Goal: Check status: Check status

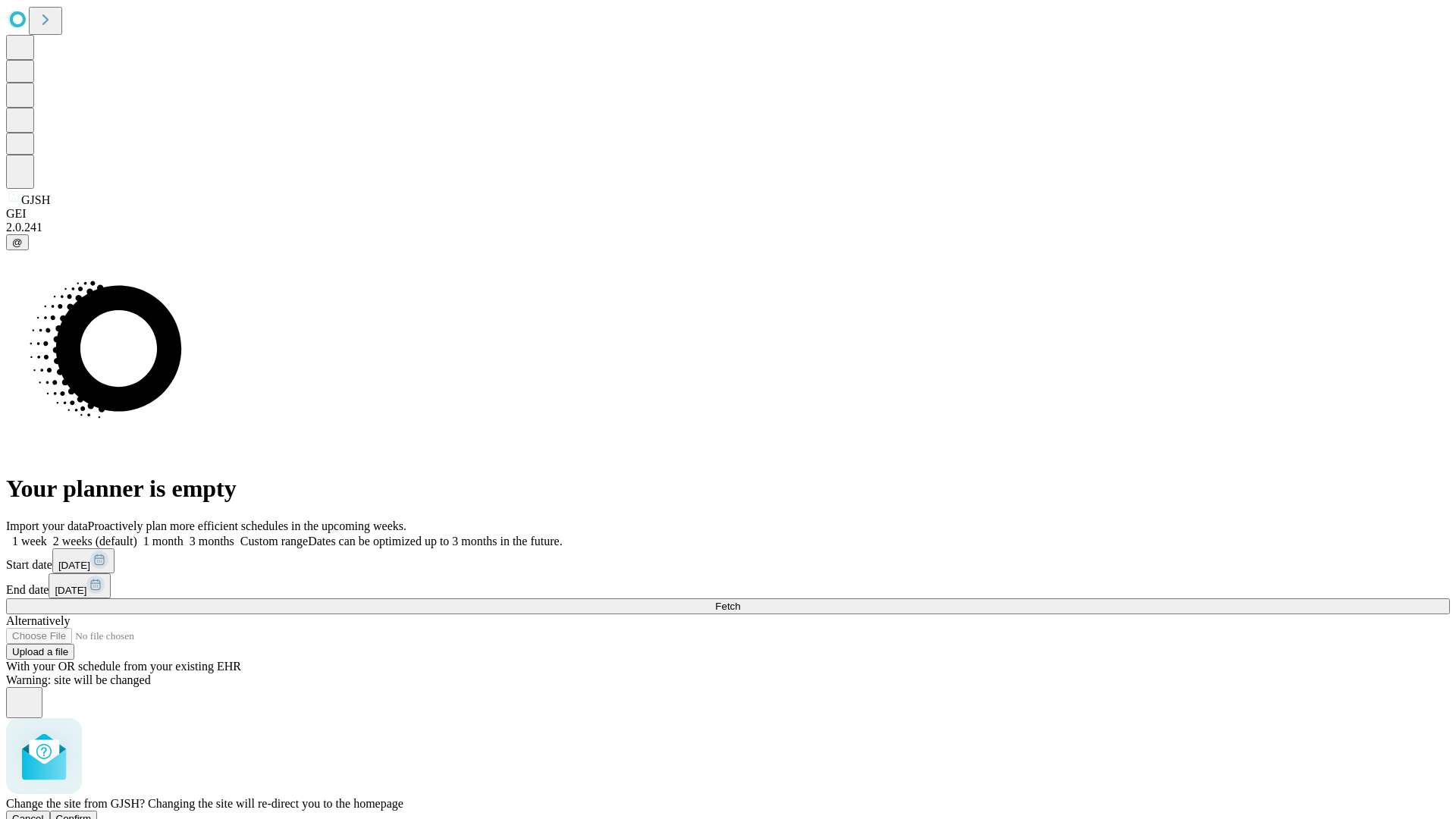
click at [92, 813] on span "Confirm" at bounding box center [73, 818] width 36 height 11
click at [137, 535] on label "2 weeks (default)" at bounding box center [92, 541] width 90 height 13
click at [740, 600] on span "Fetch" at bounding box center [727, 606] width 25 height 11
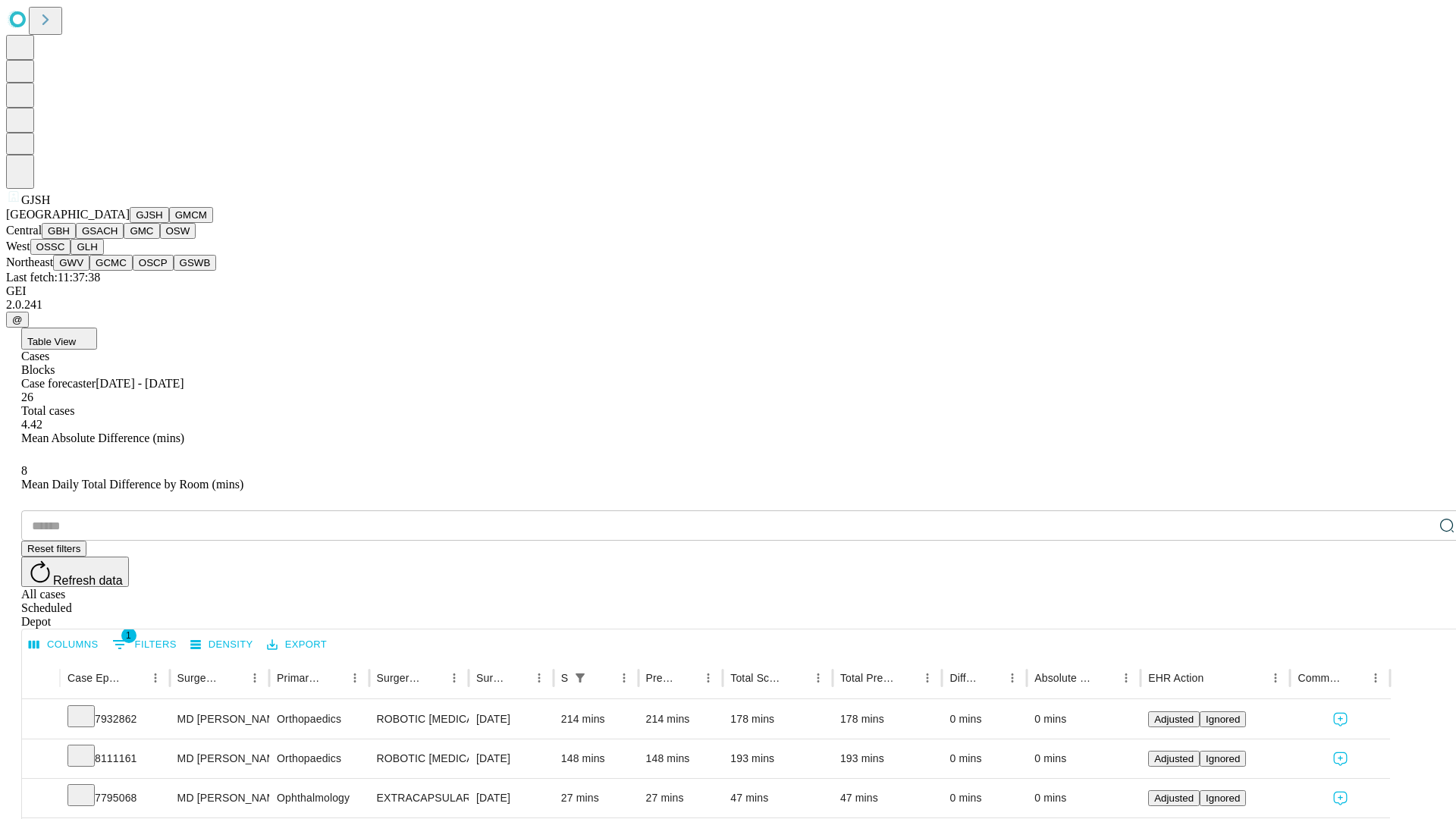
click at [169, 223] on button "GMCM" at bounding box center [191, 215] width 44 height 16
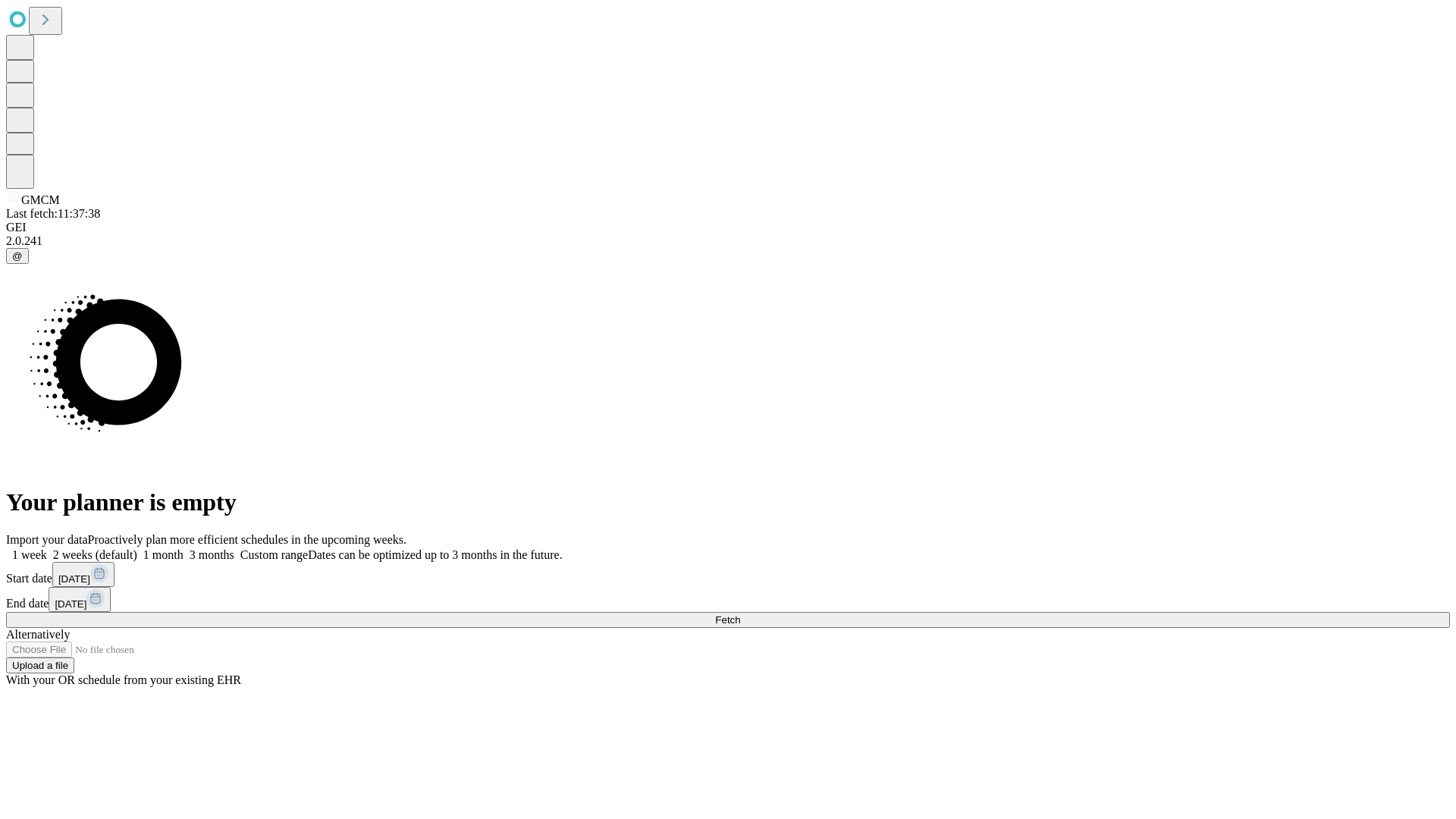
click at [137, 548] on label "2 weeks (default)" at bounding box center [92, 554] width 90 height 13
click at [740, 614] on span "Fetch" at bounding box center [727, 619] width 25 height 11
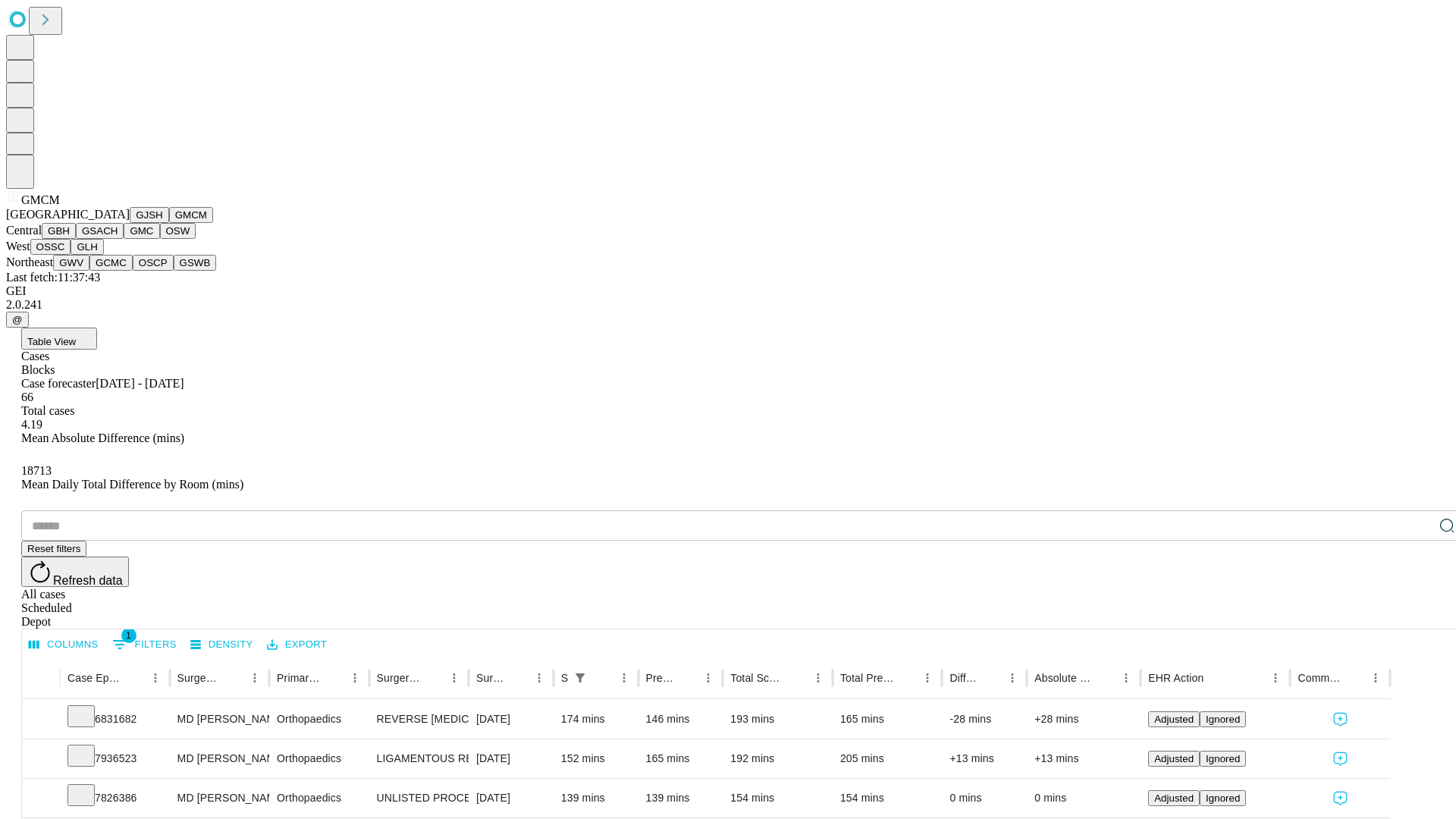
click at [76, 239] on button "GBH" at bounding box center [59, 230] width 34 height 16
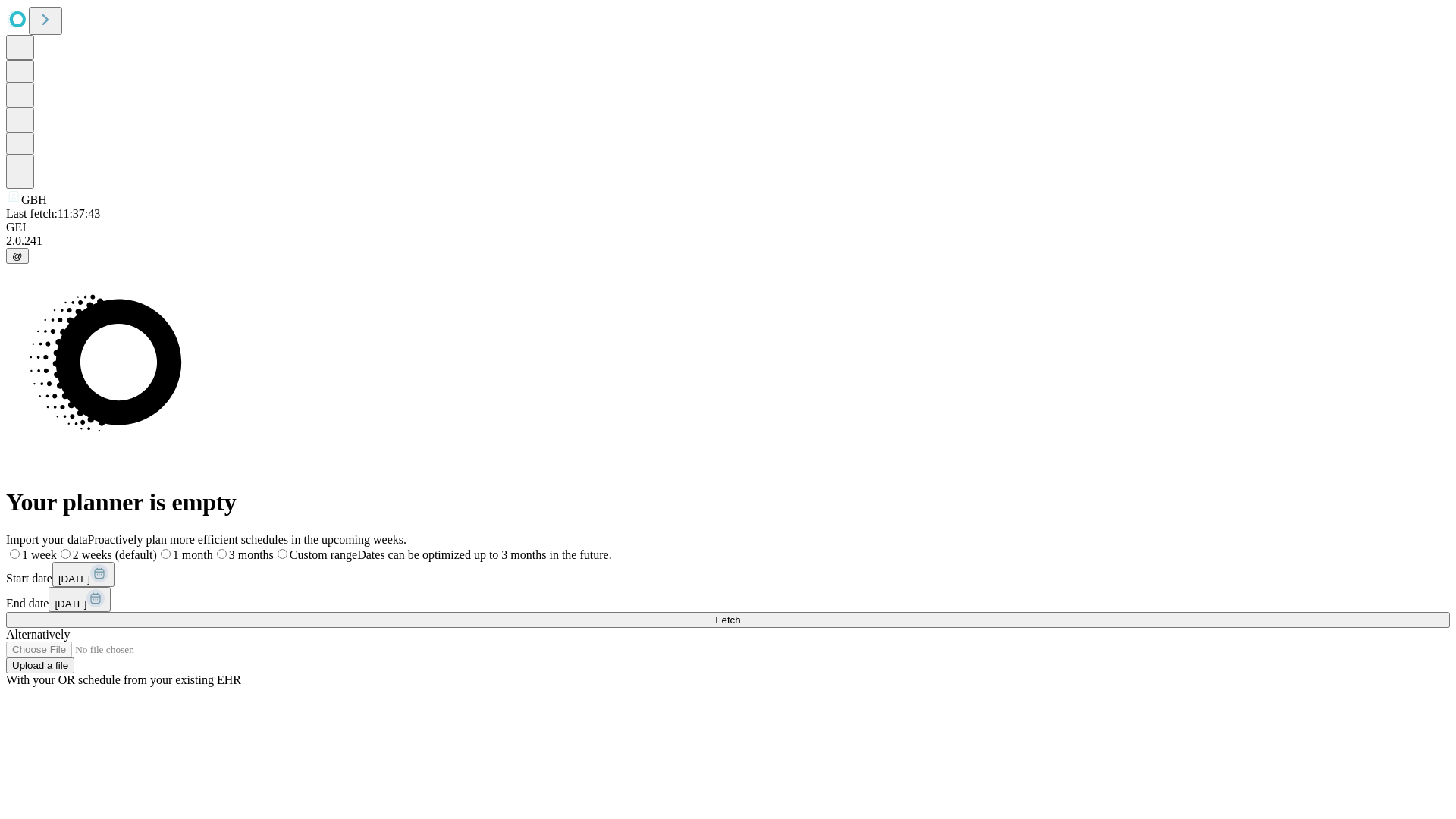
click at [157, 548] on label "2 weeks (default)" at bounding box center [106, 554] width 100 height 13
click at [740, 614] on span "Fetch" at bounding box center [727, 619] width 25 height 11
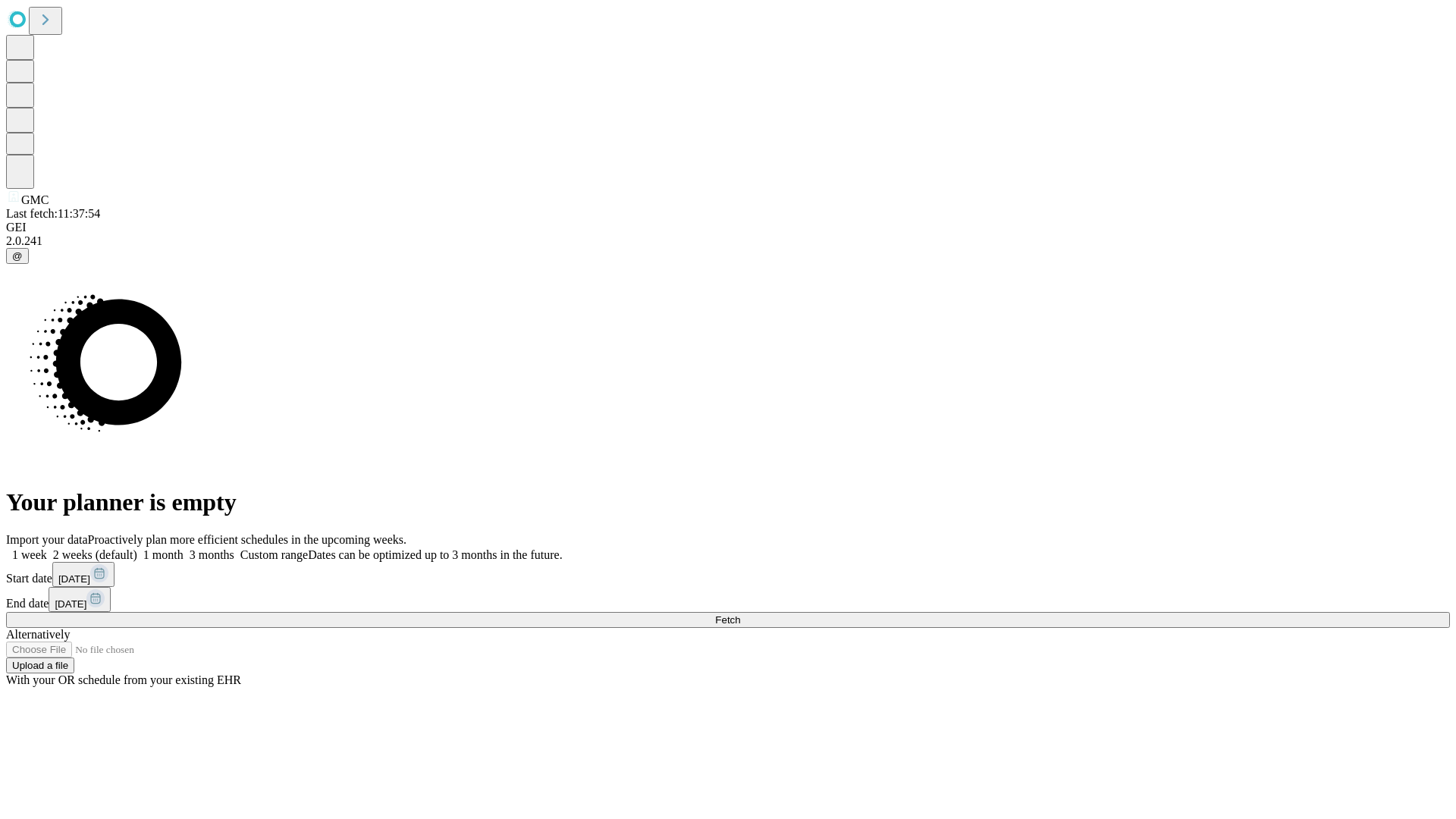
click at [137, 548] on label "2 weeks (default)" at bounding box center [92, 554] width 90 height 13
click at [740, 614] on span "Fetch" at bounding box center [727, 619] width 25 height 11
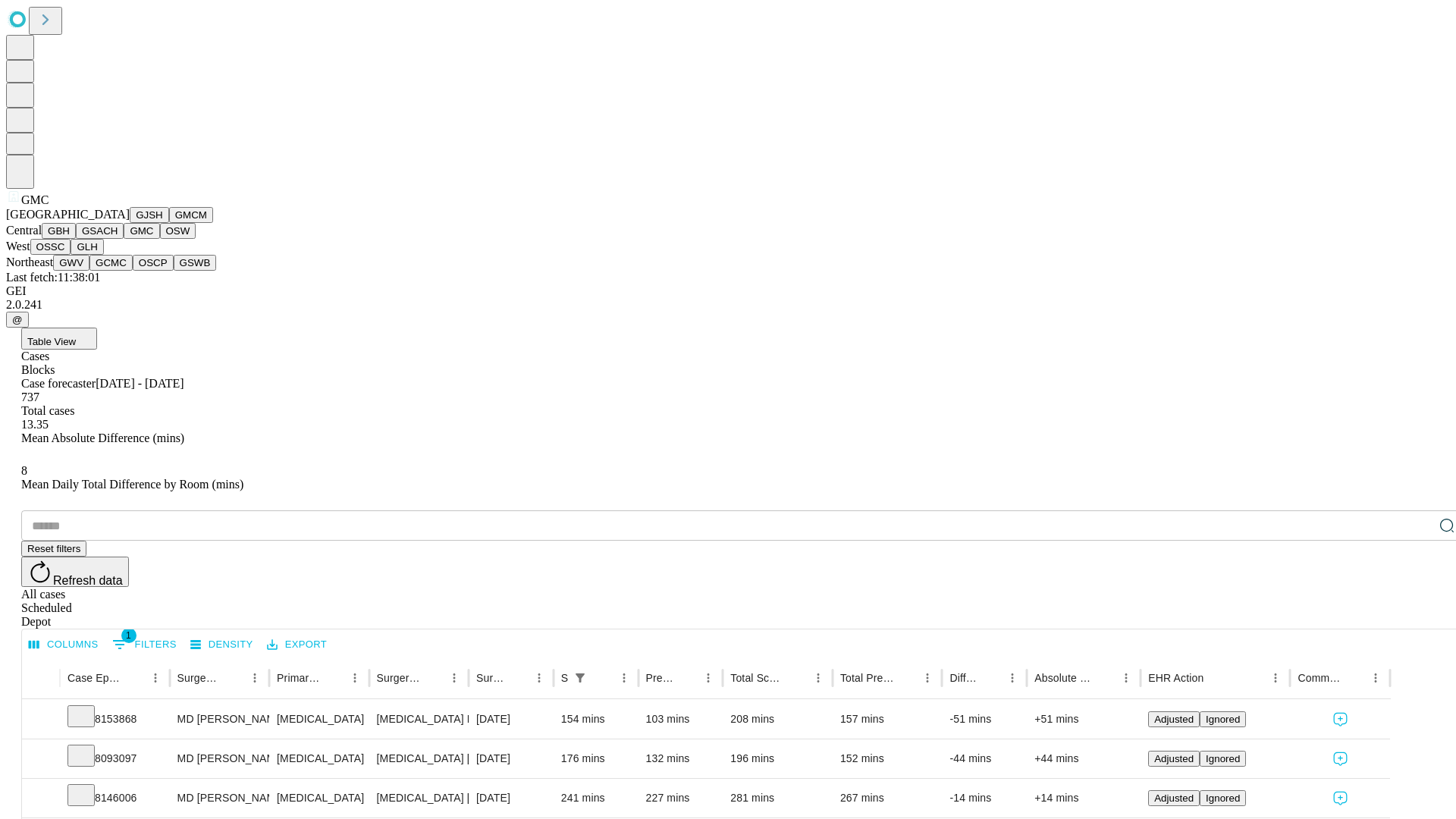
click at [160, 239] on button "OSW" at bounding box center [178, 230] width 37 height 16
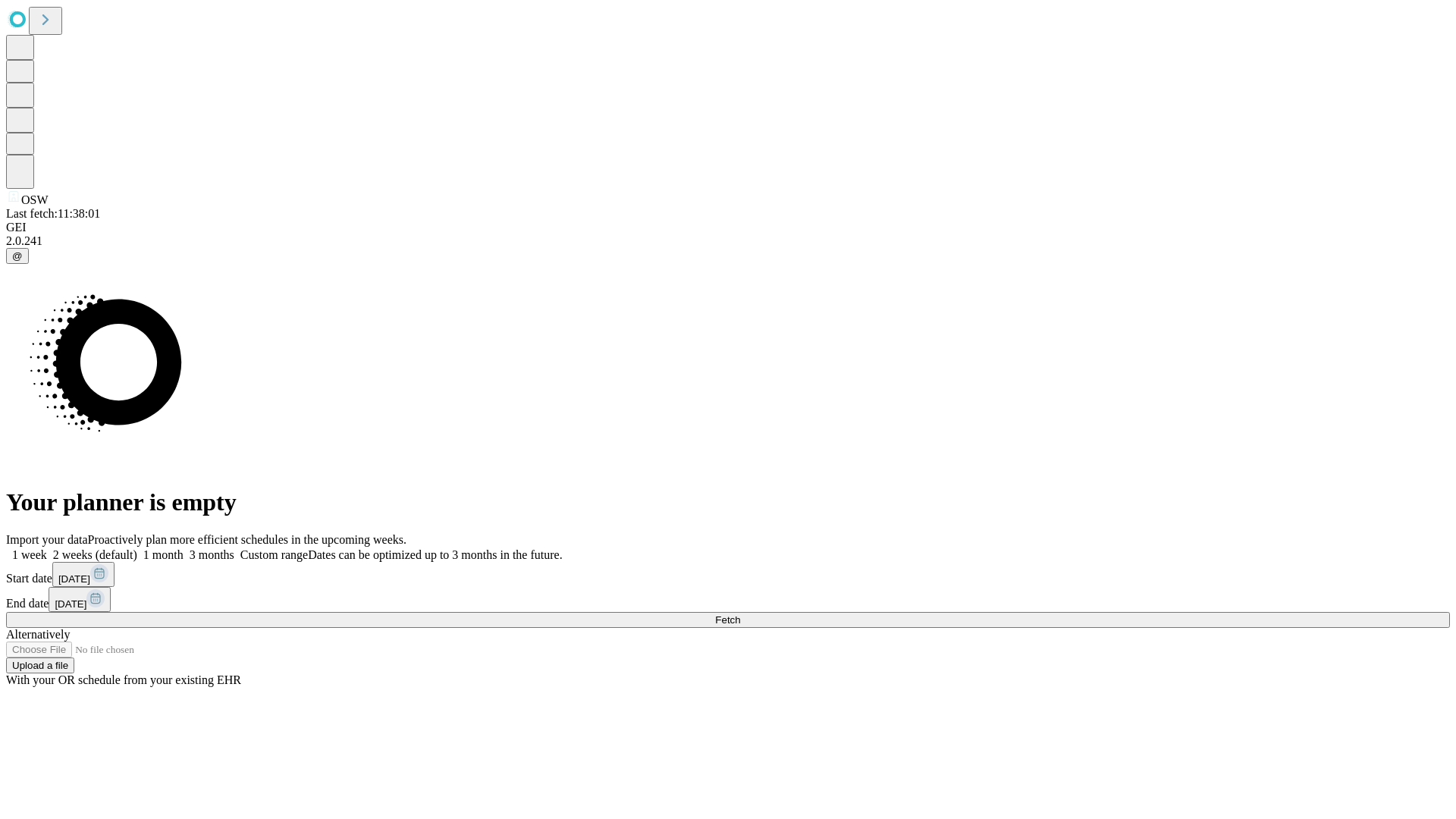
click at [740, 614] on span "Fetch" at bounding box center [727, 619] width 25 height 11
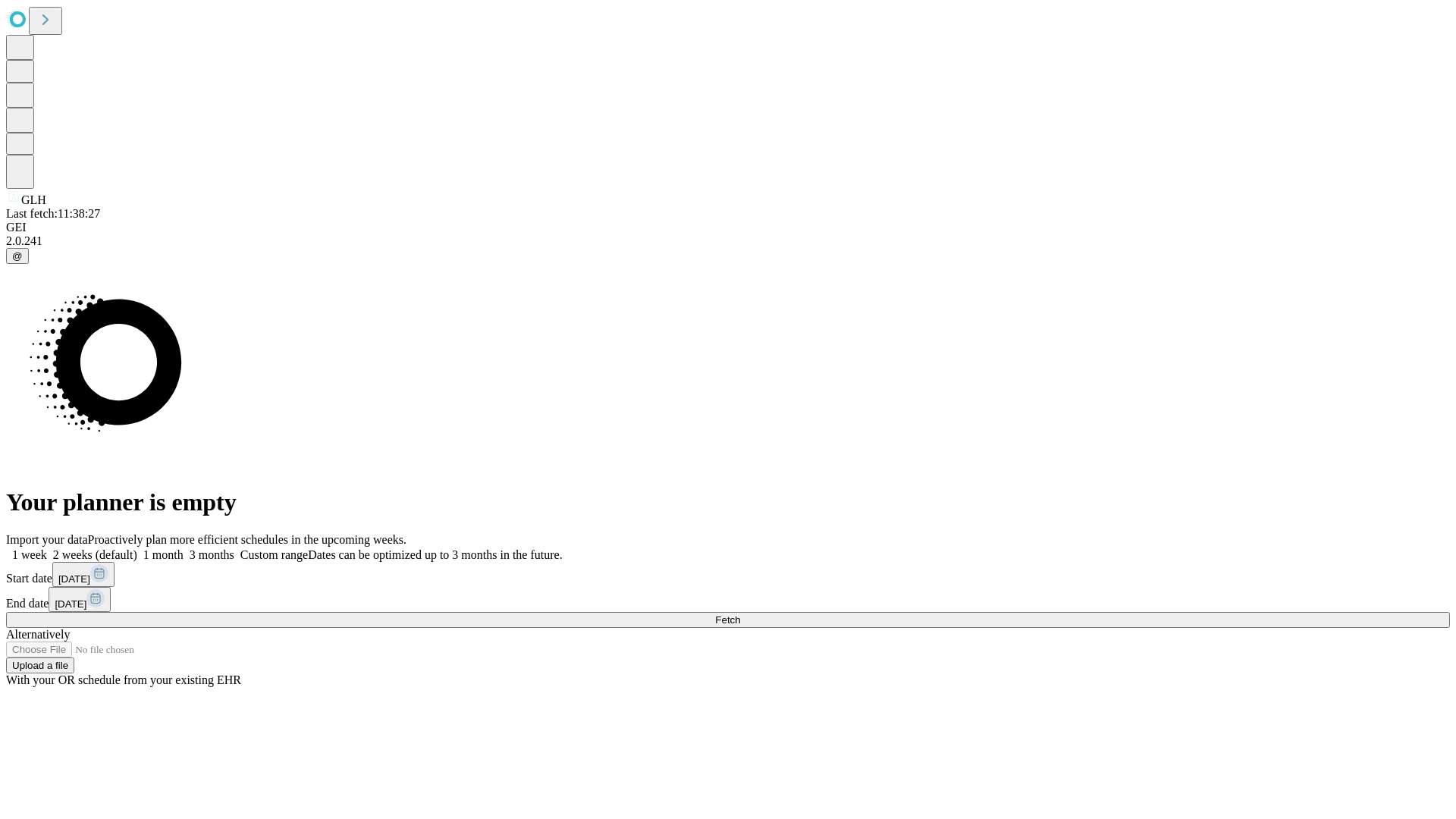
click at [137, 548] on label "2 weeks (default)" at bounding box center [92, 554] width 90 height 13
click at [740, 614] on span "Fetch" at bounding box center [727, 619] width 25 height 11
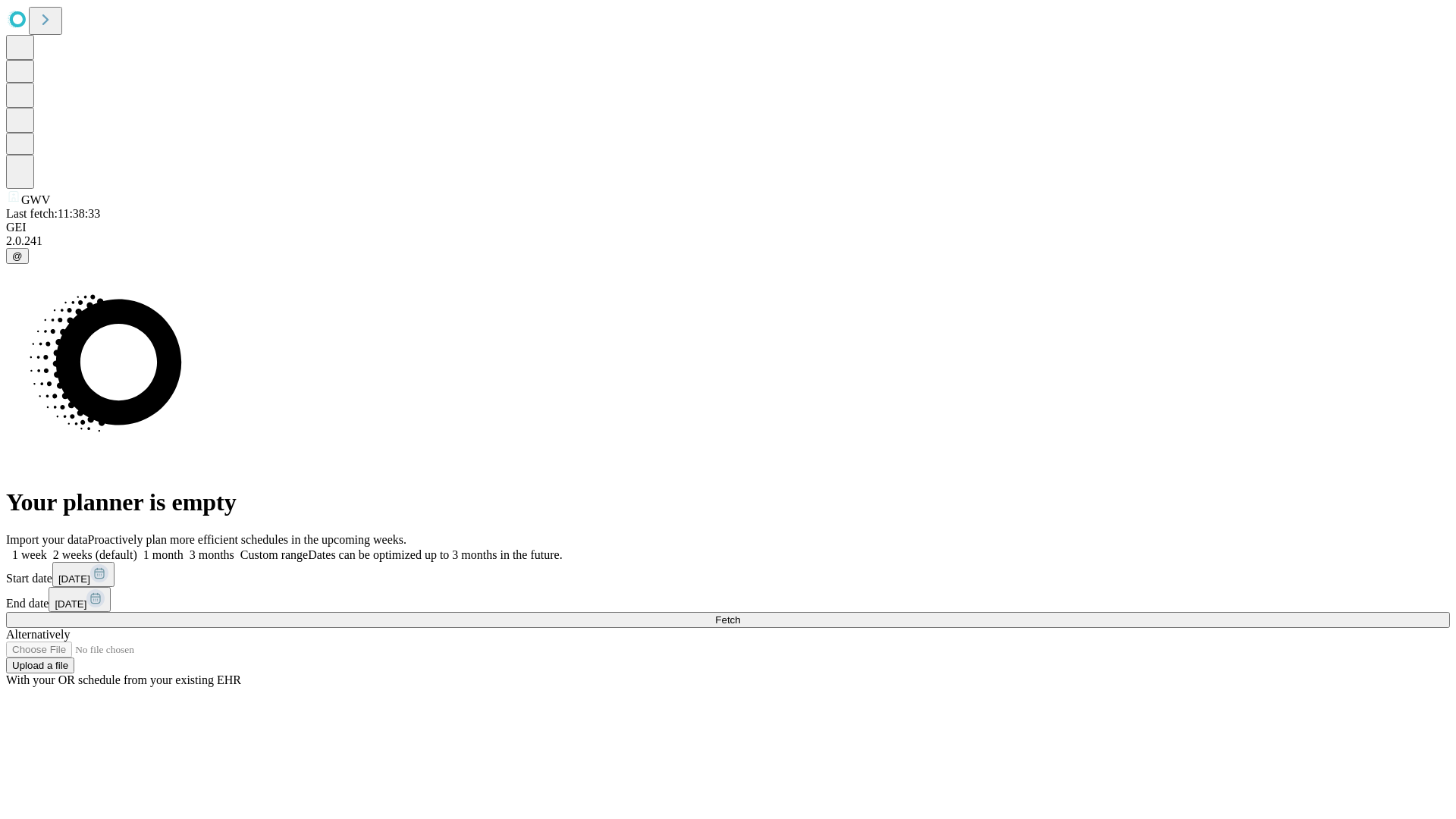
click at [740, 614] on span "Fetch" at bounding box center [727, 619] width 25 height 11
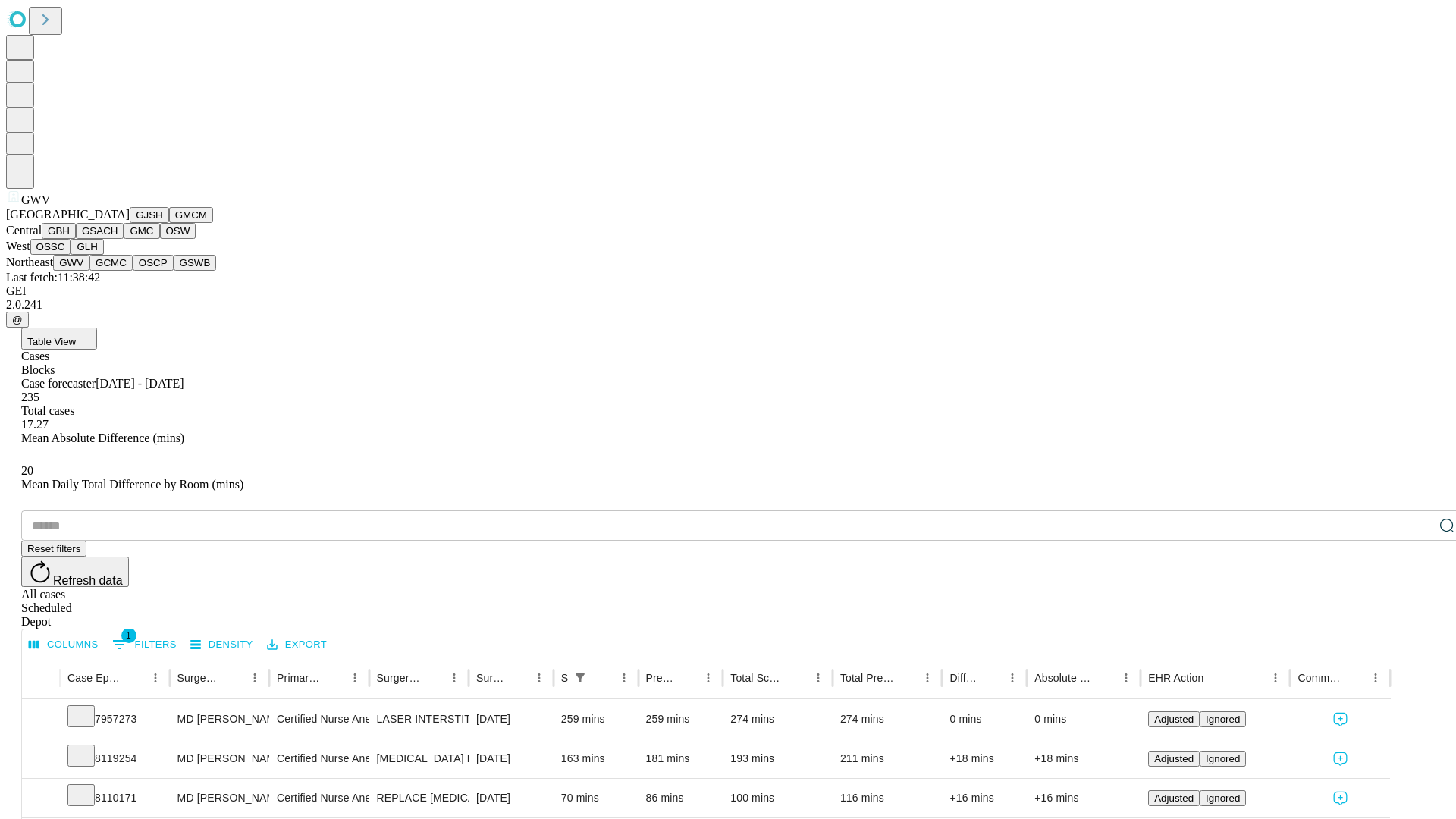
click at [118, 271] on button "GCMC" at bounding box center [111, 262] width 44 height 16
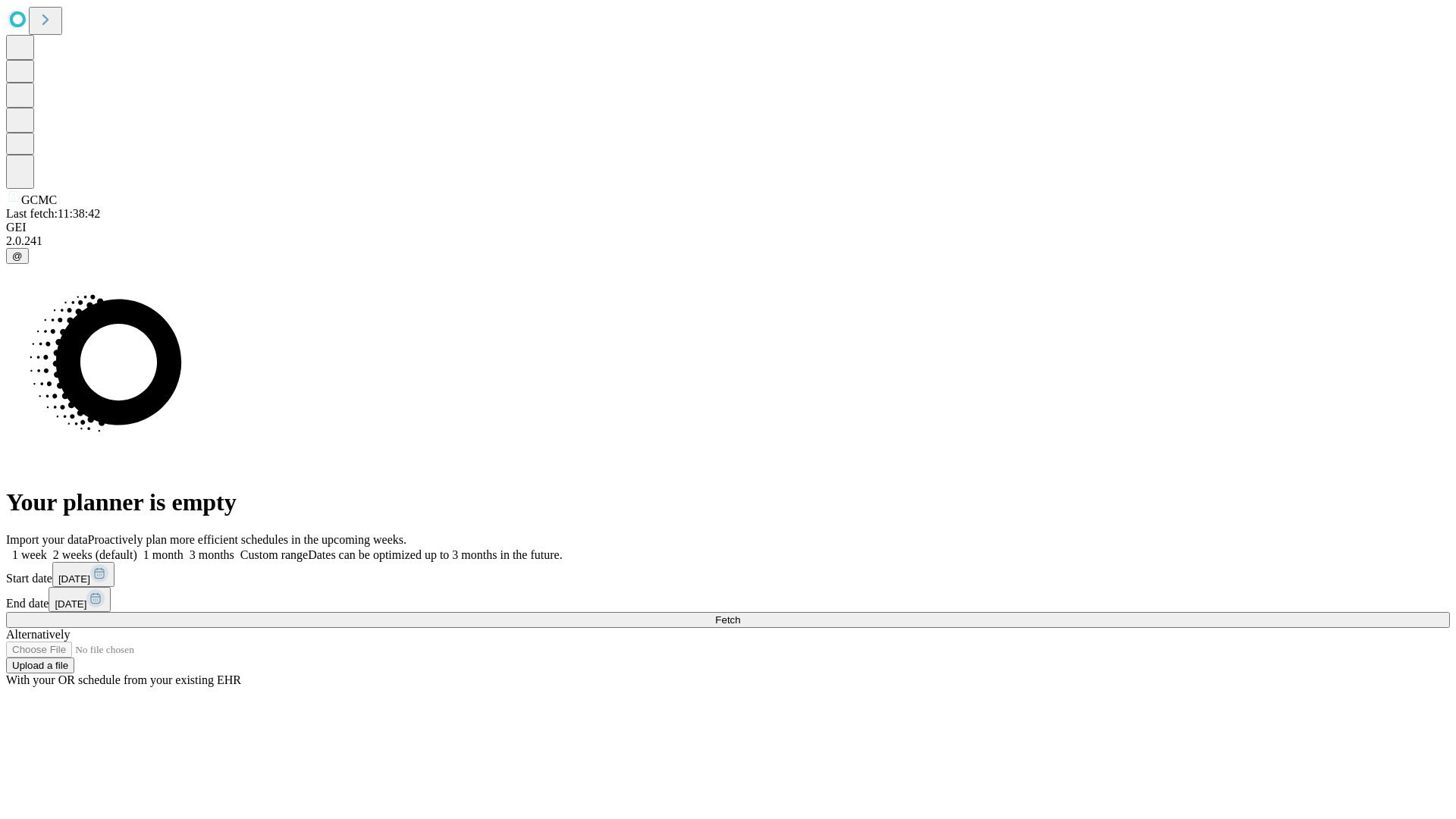
click at [137, 548] on label "2 weeks (default)" at bounding box center [92, 554] width 90 height 13
click at [740, 614] on span "Fetch" at bounding box center [727, 619] width 25 height 11
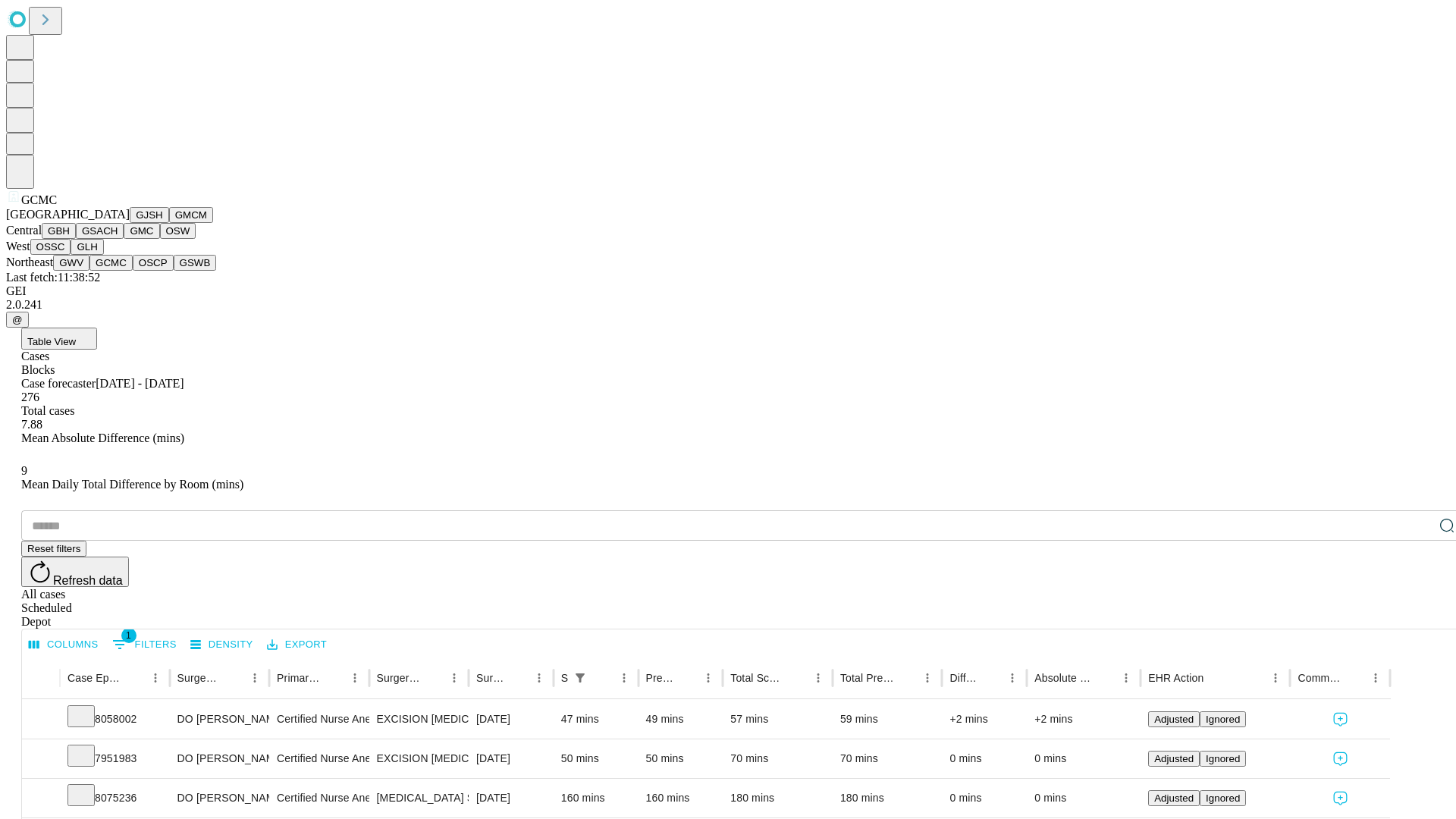
click at [133, 271] on button "OSCP" at bounding box center [154, 262] width 41 height 16
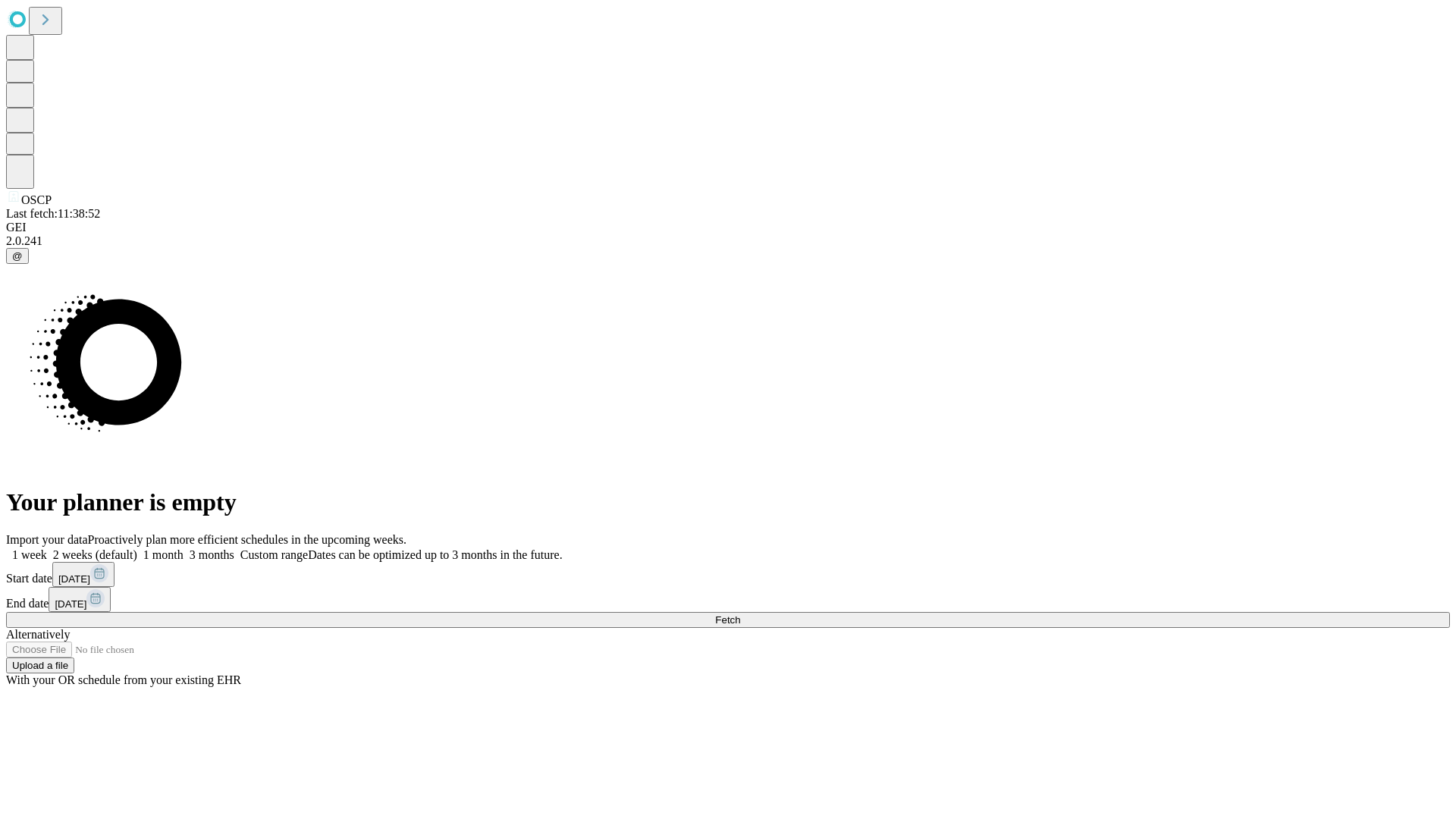
click at [740, 614] on span "Fetch" at bounding box center [727, 619] width 25 height 11
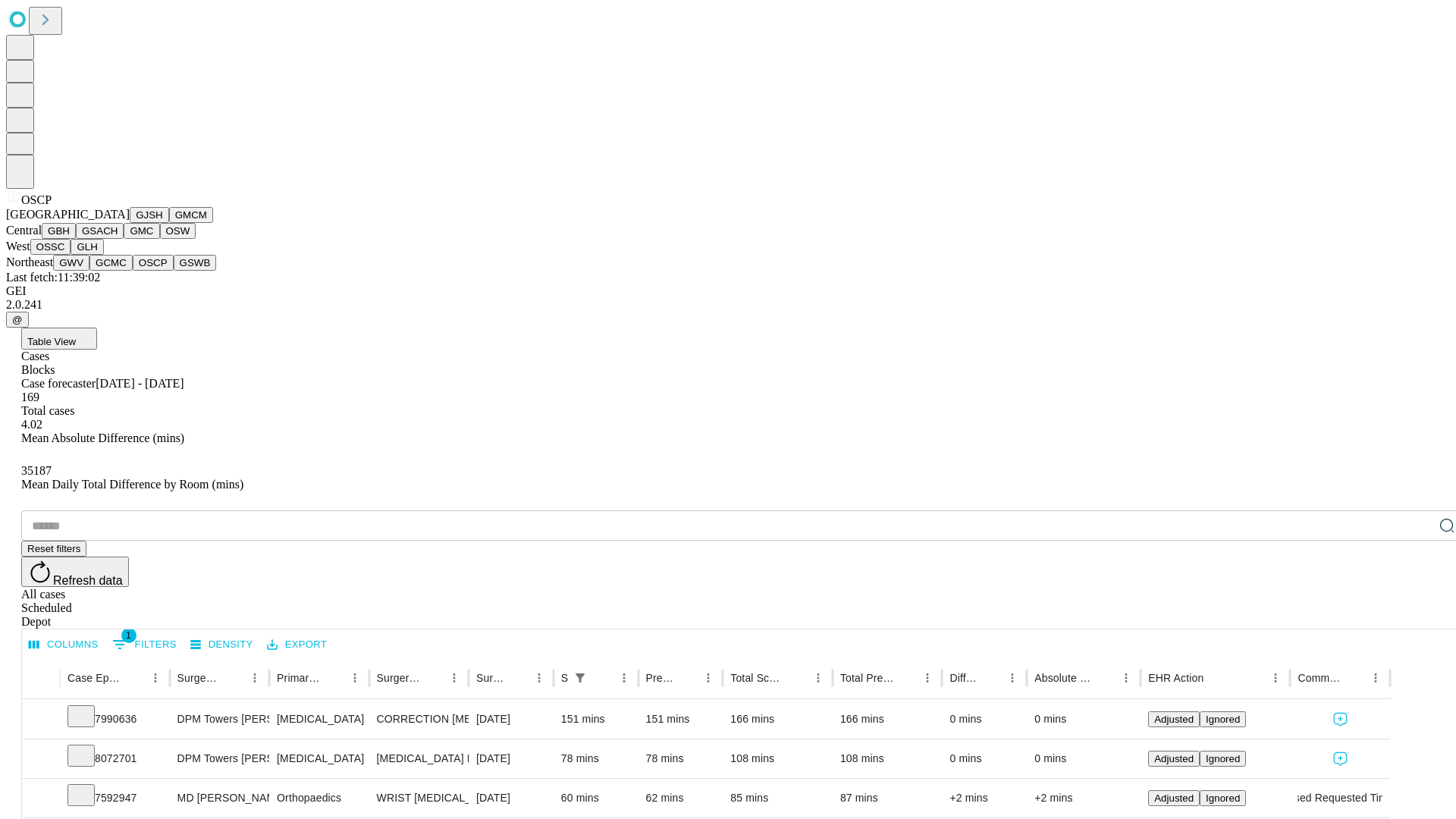
click at [174, 271] on button "GSWB" at bounding box center [195, 262] width 44 height 16
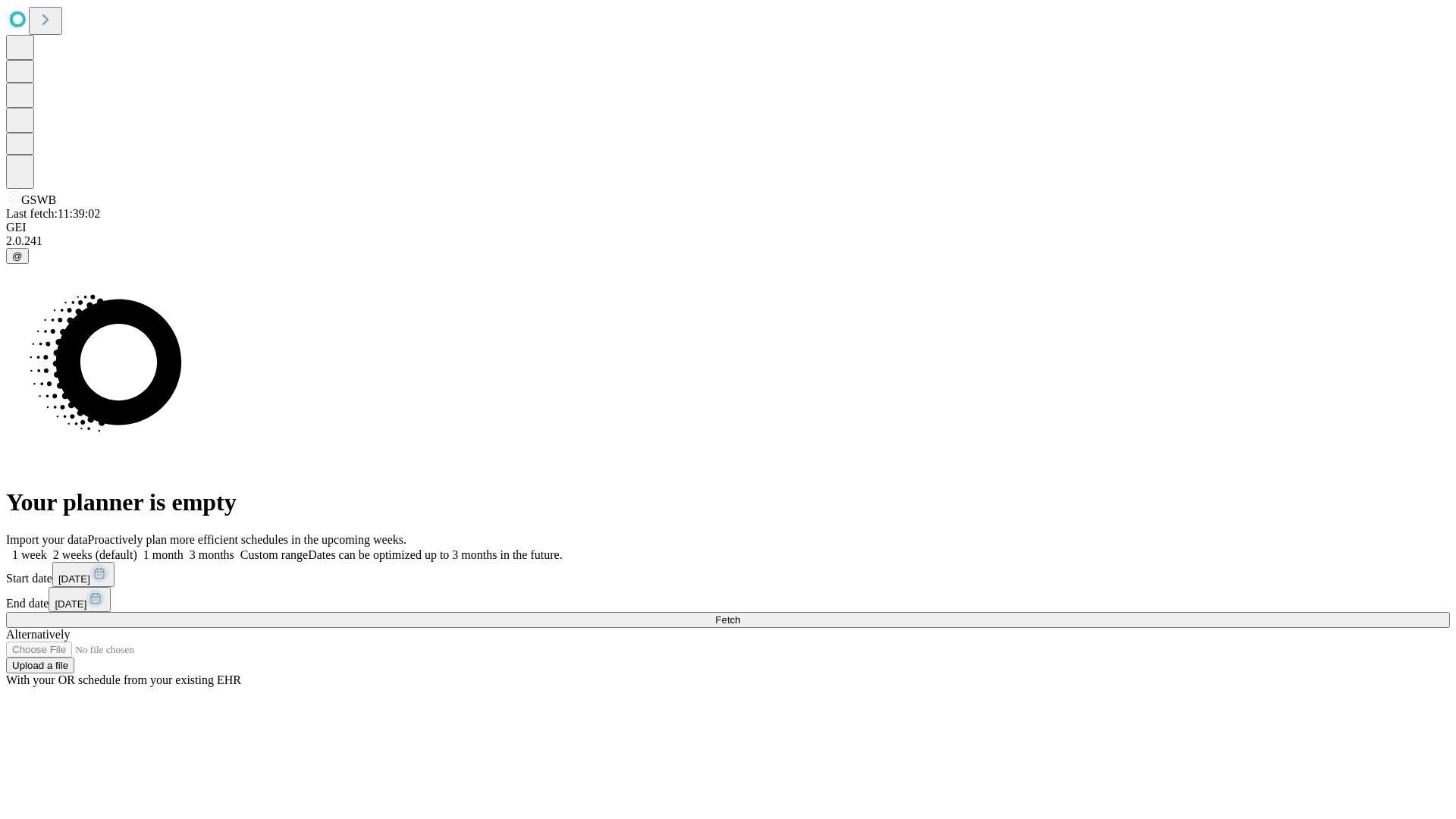
click at [137, 548] on label "2 weeks (default)" at bounding box center [92, 554] width 90 height 13
click at [740, 614] on span "Fetch" at bounding box center [727, 619] width 25 height 11
